Goal: Task Accomplishment & Management: Manage account settings

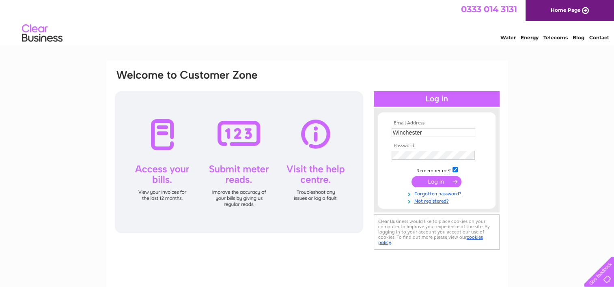
click at [430, 181] on tbody "Email Address: Winchester Password: Remember me?" at bounding box center [437, 163] width 94 height 84
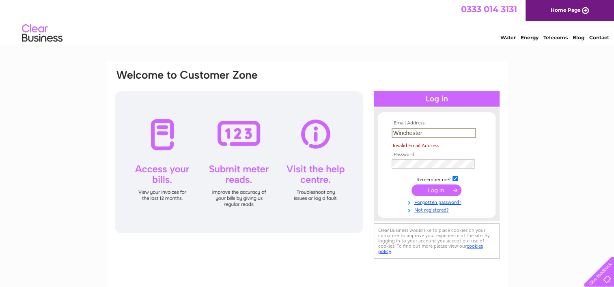
drag, startPoint x: 425, startPoint y: 130, endPoint x: 310, endPoint y: 135, distance: 115.8
click at [310, 135] on div "Email Address: Winchester Invalid Email Address Password:" at bounding box center [307, 165] width 386 height 192
type input "matt@tfpropertygroup.co.uk"
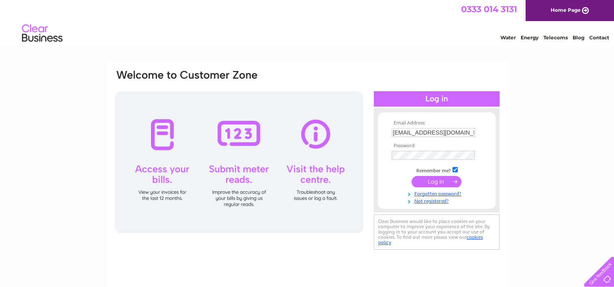
click at [444, 182] on input "submit" at bounding box center [436, 181] width 50 height 11
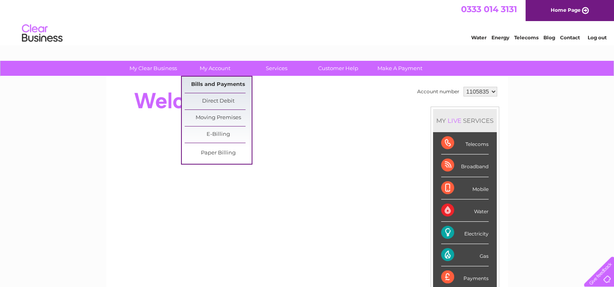
click at [211, 85] on link "Bills and Payments" at bounding box center [218, 85] width 67 height 16
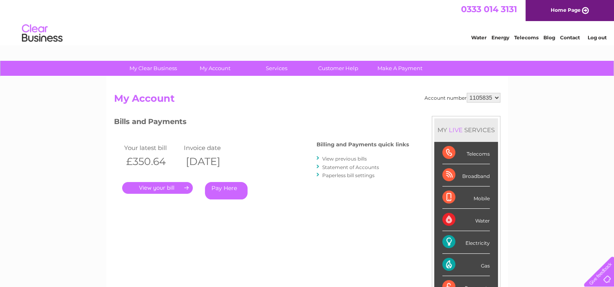
click at [167, 187] on link "." at bounding box center [157, 188] width 71 height 12
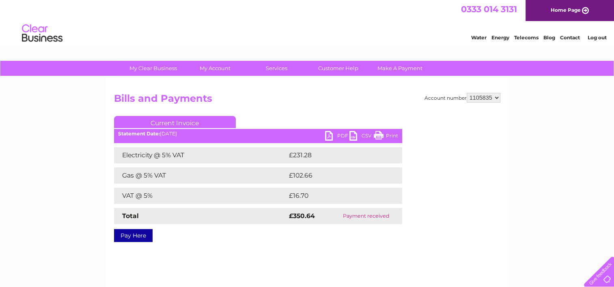
click at [330, 138] on link "PDF" at bounding box center [337, 137] width 24 height 12
